Goal: Task Accomplishment & Management: Manage account settings

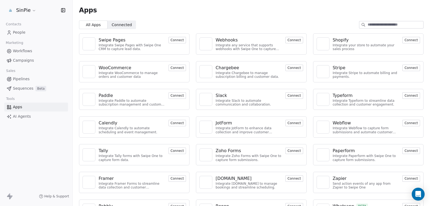
scroll to position [19, 0]
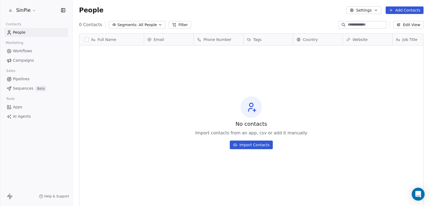
scroll to position [177, 354]
click at [30, 11] on html "SinPie Contacts People Marketing Workflows Campaigns Sales Pipelines Sequences …" at bounding box center [215, 103] width 430 height 206
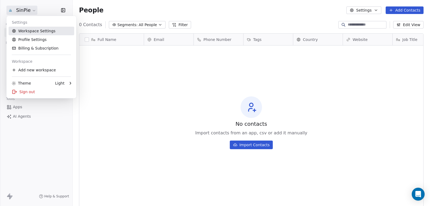
click at [31, 31] on link "Workspace Settings" at bounding box center [42, 31] width 66 height 9
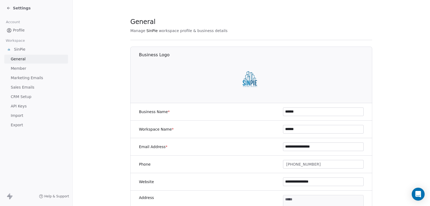
click at [25, 76] on span "Marketing Emails" at bounding box center [27, 78] width 32 height 6
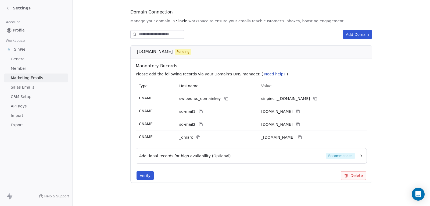
scroll to position [58, 0]
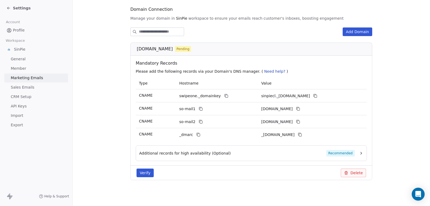
click at [139, 172] on button "Verify" at bounding box center [145, 172] width 17 height 9
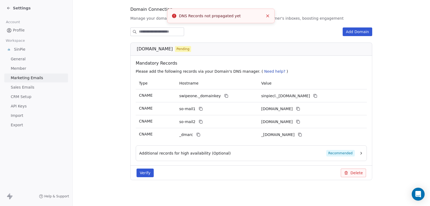
click at [268, 15] on icon "Close toast" at bounding box center [267, 15] width 5 height 5
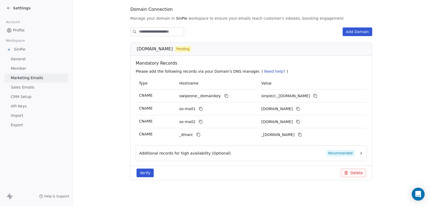
click at [264, 73] on span "Need help?" at bounding box center [274, 71] width 21 height 4
click at [264, 72] on span "Need help?" at bounding box center [274, 71] width 21 height 4
click at [279, 156] on div "Additional records for high availability (Optional) Recommended" at bounding box center [247, 153] width 216 height 6
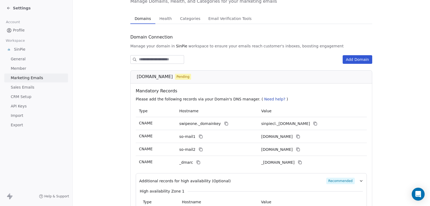
scroll to position [13, 0]
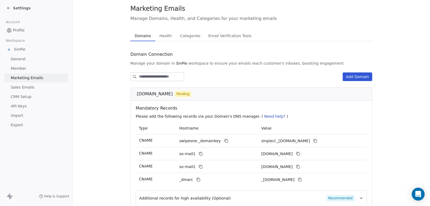
click at [220, 34] on div "Marketing Emails Manage Domains, Health, and Categories for your marketing emai…" at bounding box center [251, 150] width 242 height 292
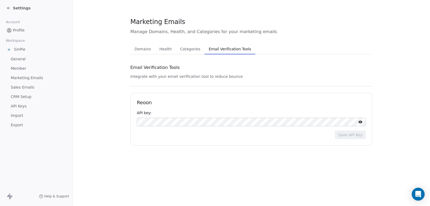
click at [189, 52] on span "Categories" at bounding box center [190, 49] width 24 height 8
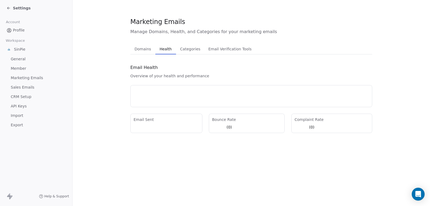
click at [167, 49] on span "Health" at bounding box center [166, 49] width 16 height 8
click at [145, 50] on span "Domains" at bounding box center [143, 49] width 21 height 8
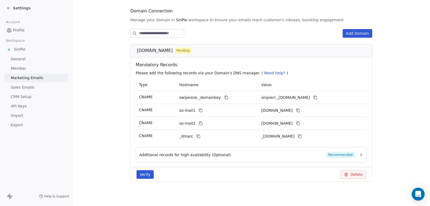
scroll to position [58, 0]
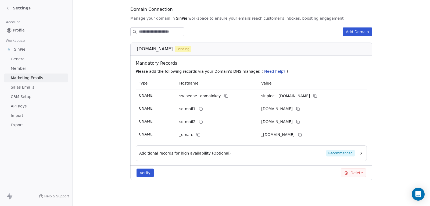
click at [137, 173] on button "Verify" at bounding box center [145, 172] width 17 height 9
click at [142, 173] on button "Verify" at bounding box center [145, 172] width 17 height 9
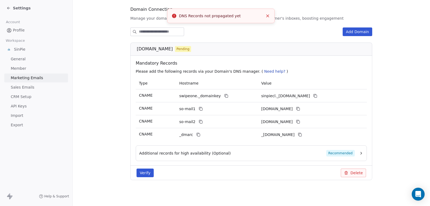
click at [268, 16] on line "Close toast" at bounding box center [268, 16] width 2 height 2
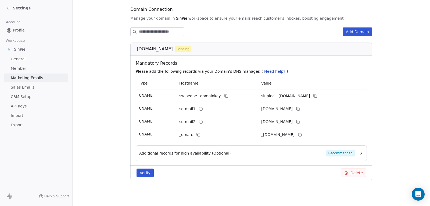
click at [142, 176] on button "Verify" at bounding box center [145, 172] width 17 height 9
click at [147, 170] on button "Verify" at bounding box center [145, 172] width 17 height 9
click at [16, 69] on span "Member" at bounding box center [19, 69] width 16 height 6
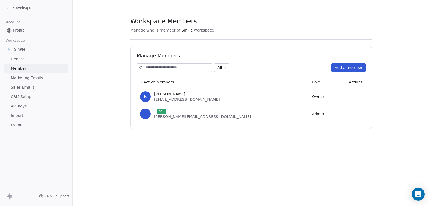
click at [18, 88] on span "Sales Emails" at bounding box center [23, 87] width 24 height 6
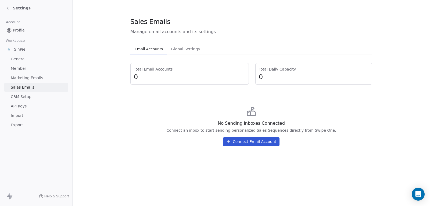
click at [253, 142] on button "Connect Email Account" at bounding box center [251, 141] width 56 height 9
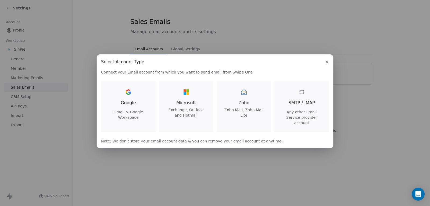
click at [326, 63] on icon "button" at bounding box center [327, 62] width 2 height 2
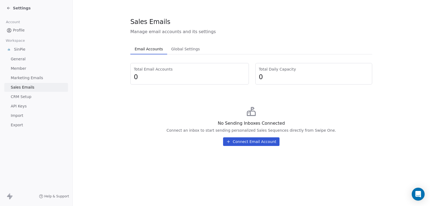
click at [8, 9] on icon at bounding box center [8, 8] width 4 height 4
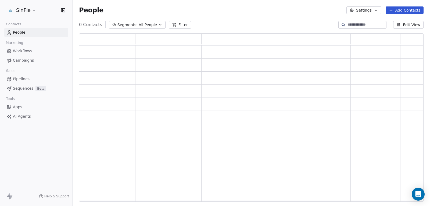
scroll to position [164, 341]
click at [28, 51] on span "Workflows" at bounding box center [22, 51] width 19 height 6
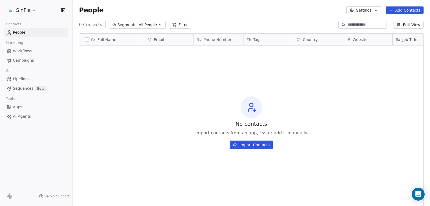
scroll to position [177, 354]
